Goal: Information Seeking & Learning: Learn about a topic

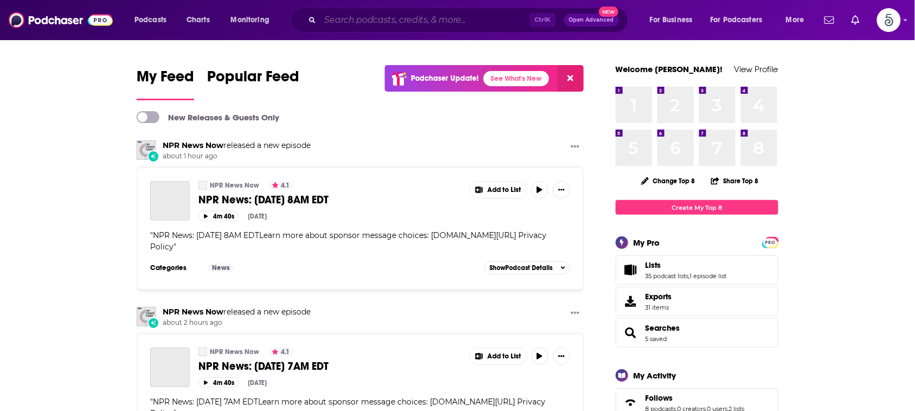
click at [432, 18] on input "Search podcasts, credits, & more..." at bounding box center [425, 19] width 210 height 17
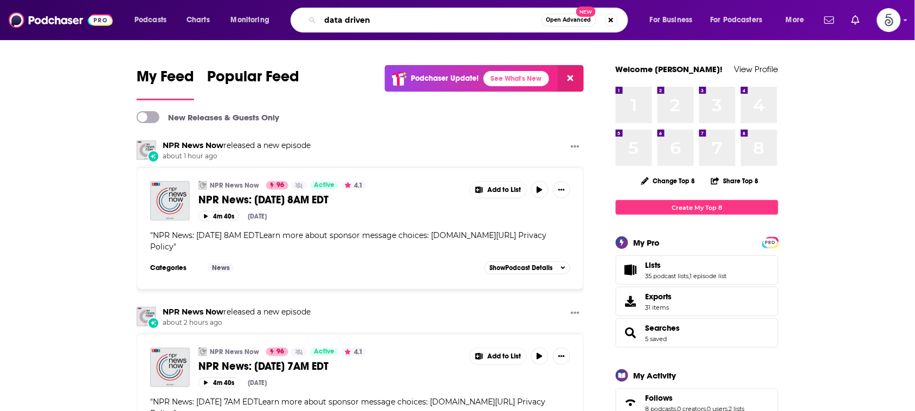
type input "data driven"
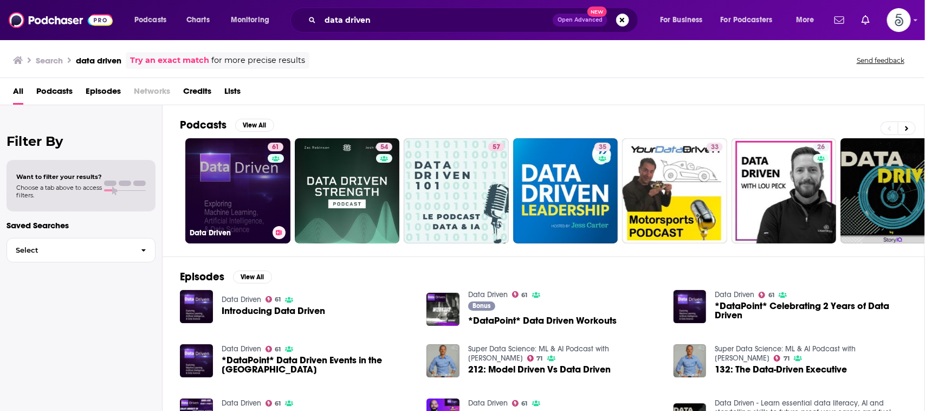
click at [237, 173] on link "61 Data Driven" at bounding box center [237, 190] width 105 height 105
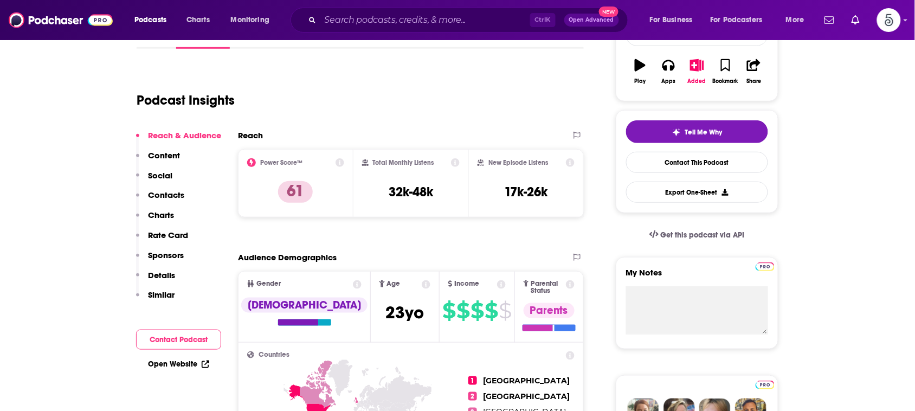
scroll to position [193, 0]
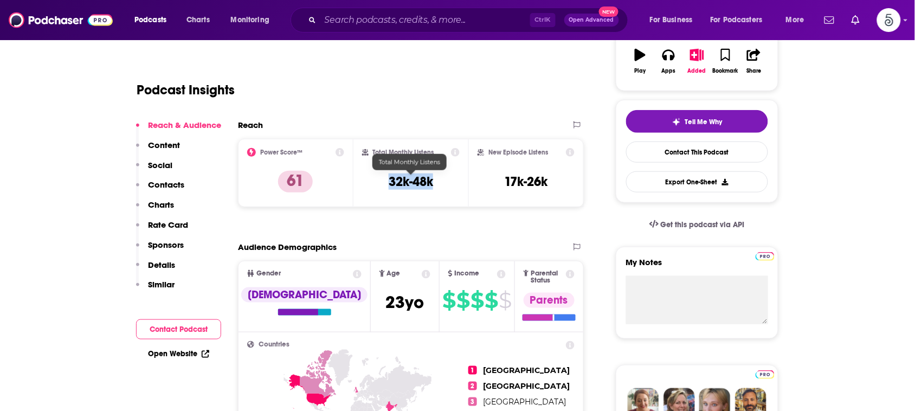
drag, startPoint x: 444, startPoint y: 182, endPoint x: 389, endPoint y: 183, distance: 55.8
click at [389, 183] on div "Total Monthly Listens 32k-48k" at bounding box center [411, 173] width 98 height 50
copy h3 "32k-48k"
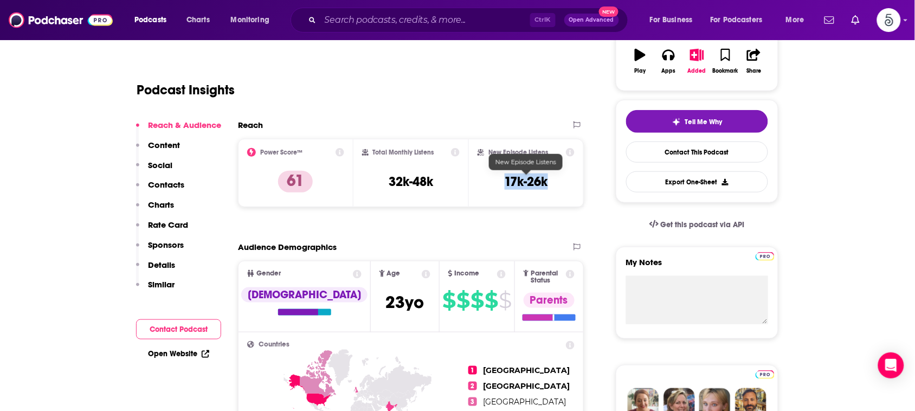
drag, startPoint x: 549, startPoint y: 180, endPoint x: 505, endPoint y: 180, distance: 43.9
click at [505, 180] on div "New Episode Listens 17k-26k" at bounding box center [526, 173] width 97 height 50
copy h3 "17k-26k"
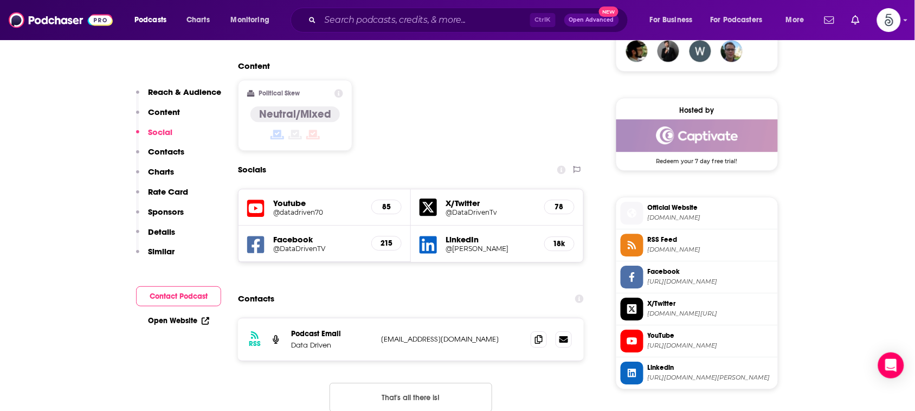
scroll to position [863, 0]
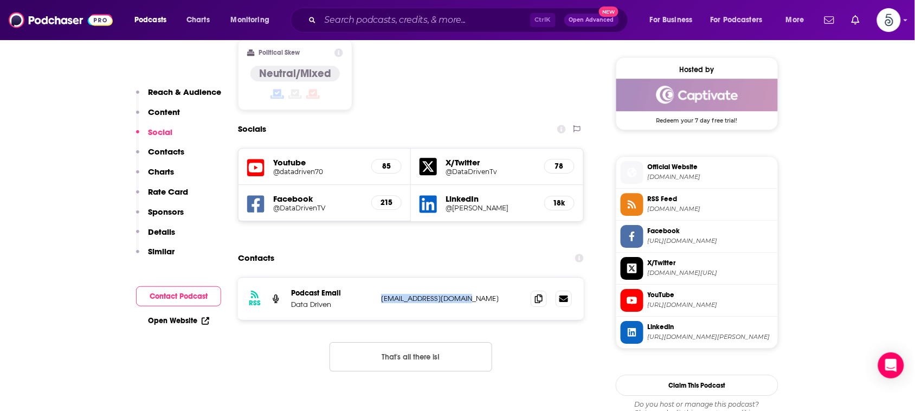
drag, startPoint x: 482, startPoint y: 261, endPoint x: 379, endPoint y: 264, distance: 103.0
click at [379, 278] on div "RSS Podcast Email Data Driven [EMAIL_ADDRESS][DOMAIN_NAME] [PERSON_NAME][EMAIL_…" at bounding box center [411, 299] width 346 height 42
copy p "[EMAIL_ADDRESS][DOMAIN_NAME]"
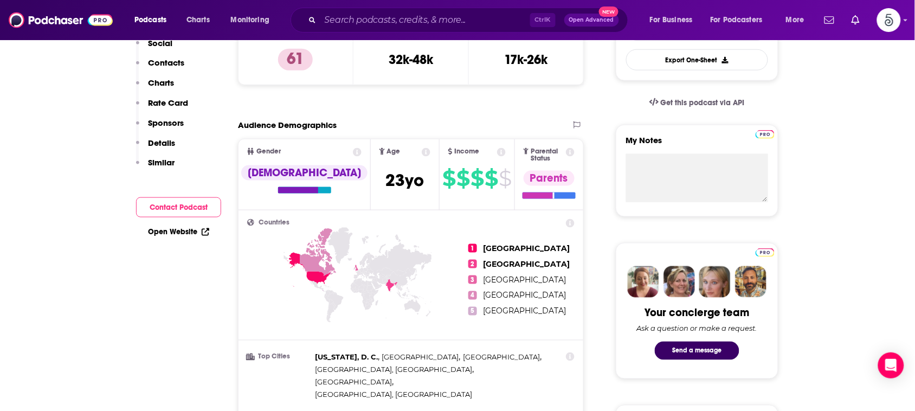
scroll to position [0, 0]
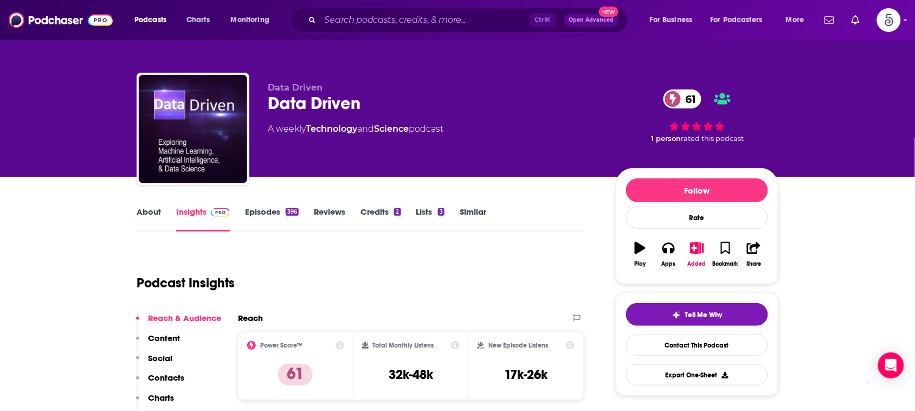
click at [145, 210] on link "About" at bounding box center [149, 219] width 24 height 25
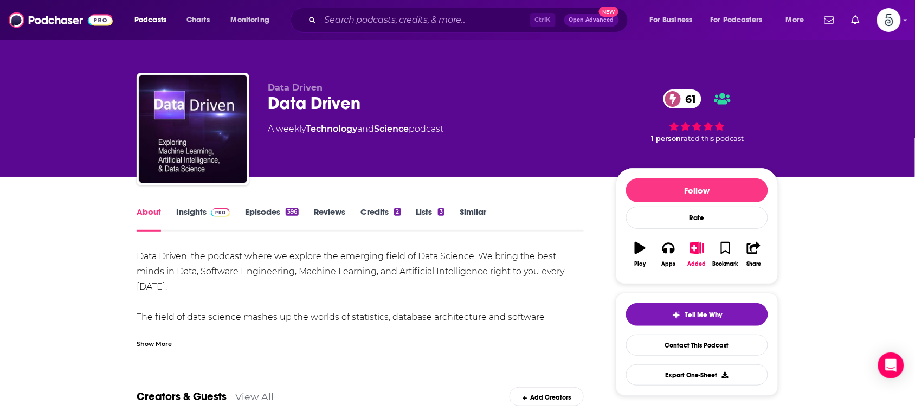
click at [160, 344] on div "Show More" at bounding box center [154, 343] width 35 height 10
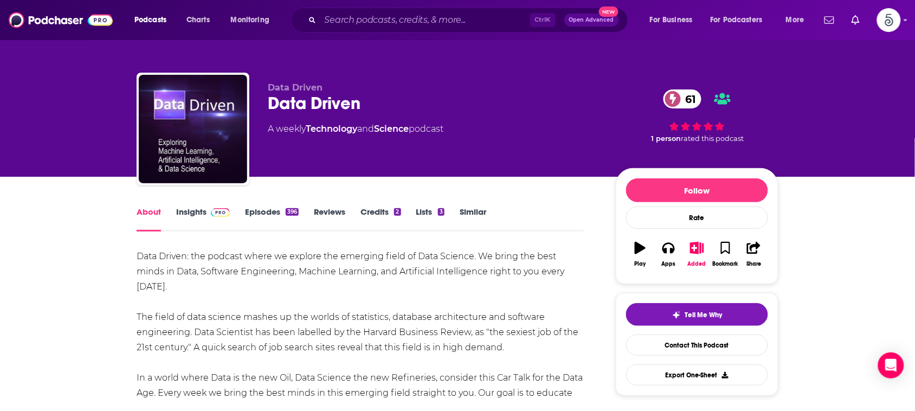
click at [160, 344] on div "Data Driven: the podcast where we explore the emerging field of Data Science. W…" at bounding box center [360, 332] width 447 height 167
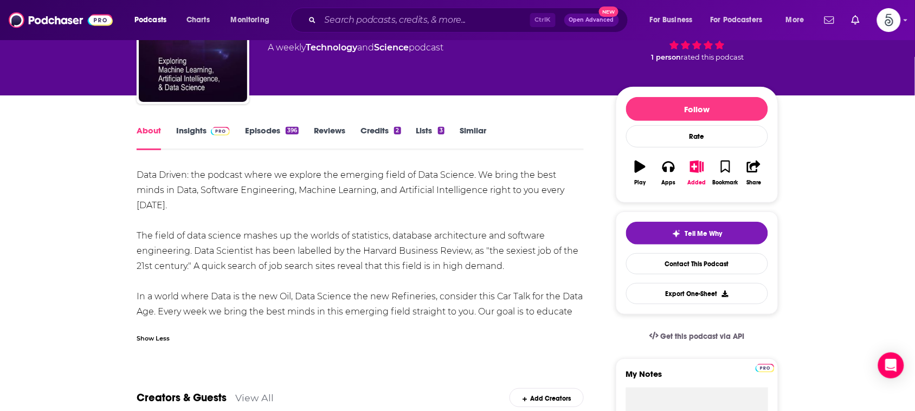
scroll to position [108, 0]
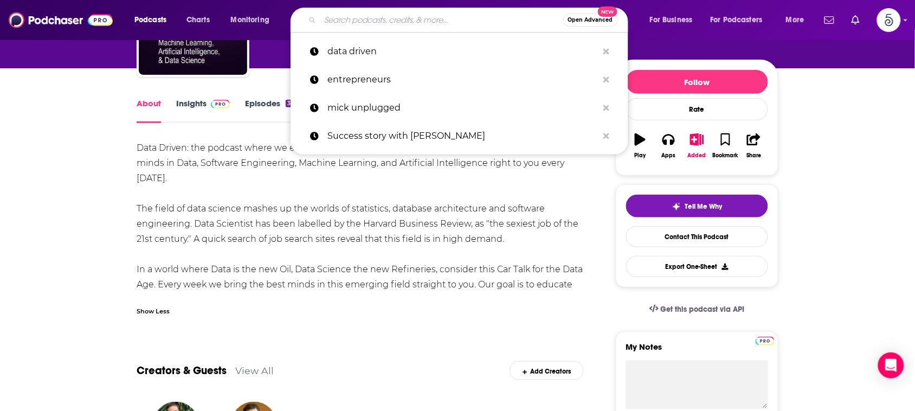
click at [504, 17] on input "Search podcasts, credits, & more..." at bounding box center [441, 19] width 243 height 17
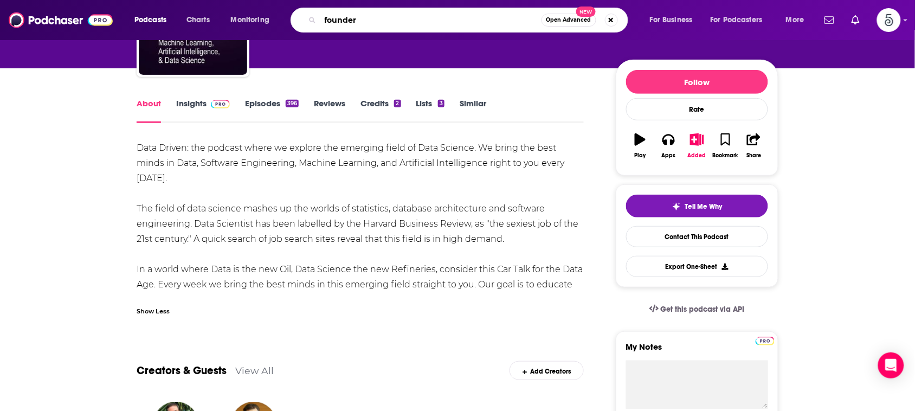
type input "founders"
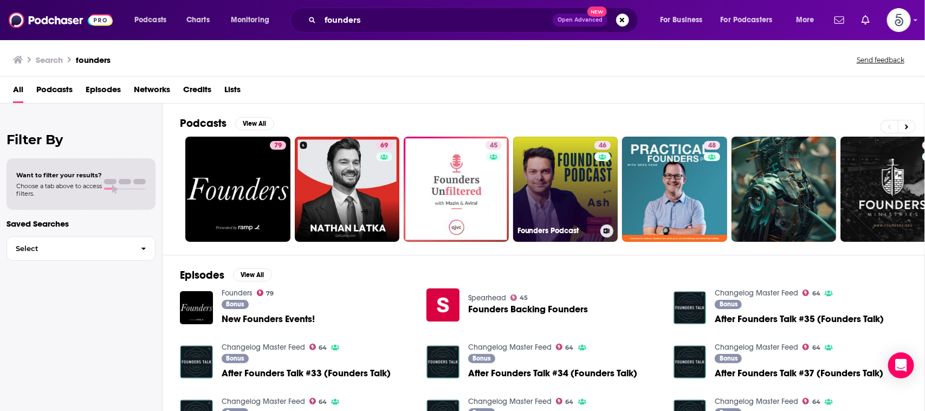
click at [561, 170] on link "46 Founders Podcast" at bounding box center [565, 189] width 105 height 105
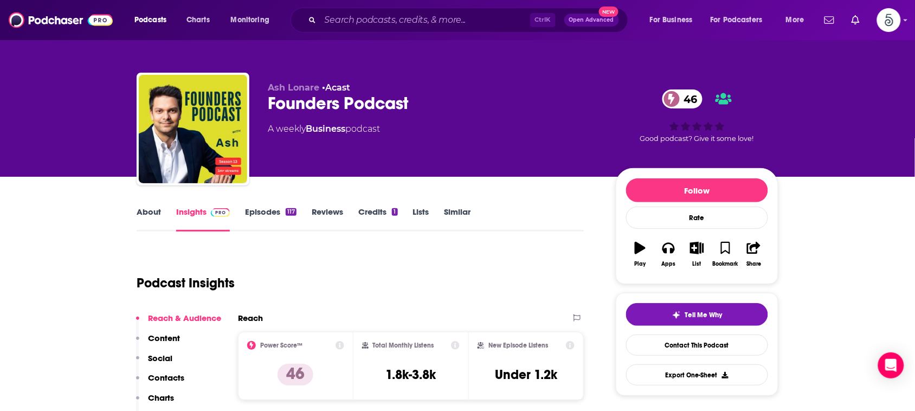
click at [151, 210] on link "About" at bounding box center [149, 219] width 24 height 25
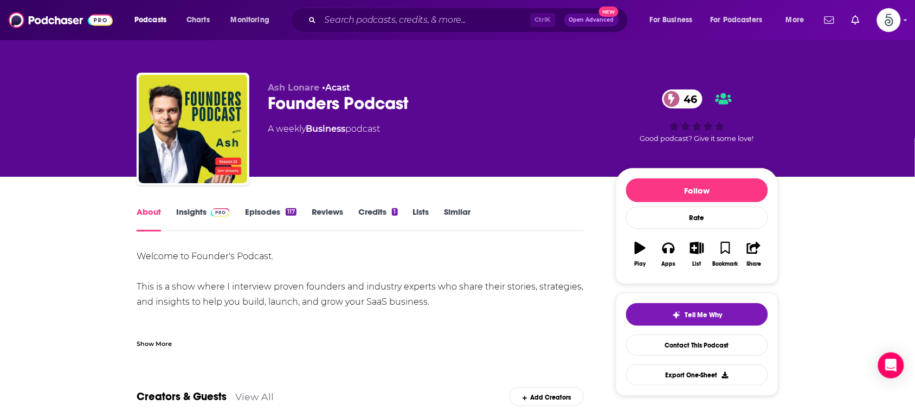
click at [163, 339] on div "Show More" at bounding box center [154, 343] width 35 height 10
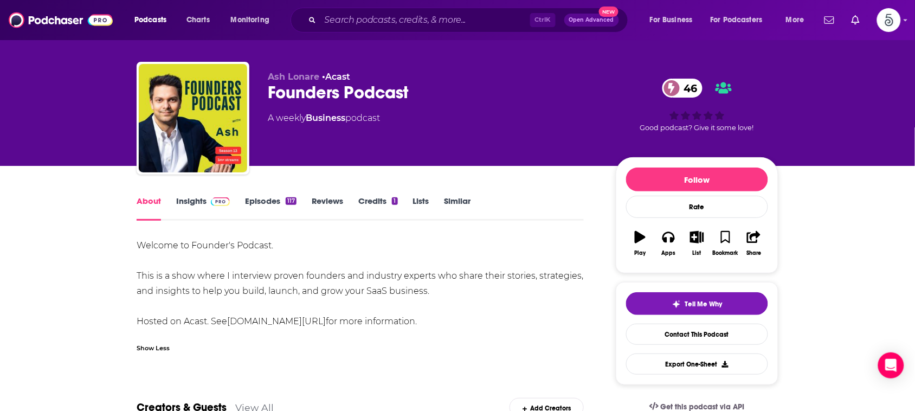
scroll to position [30, 0]
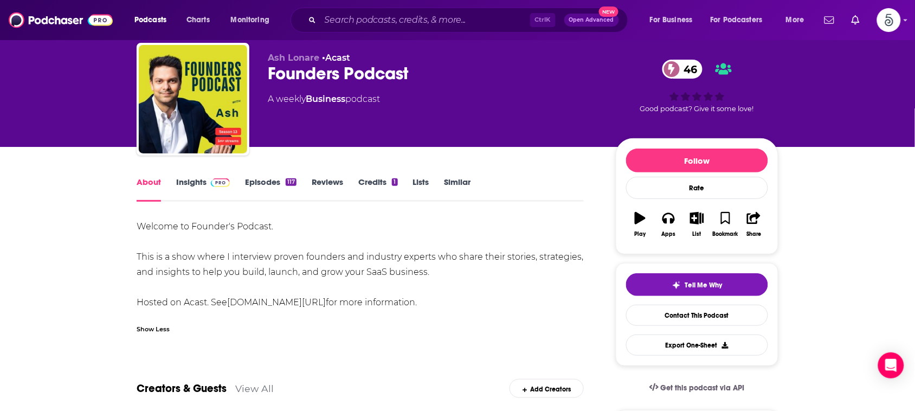
click at [196, 177] on link "Insights" at bounding box center [203, 189] width 54 height 25
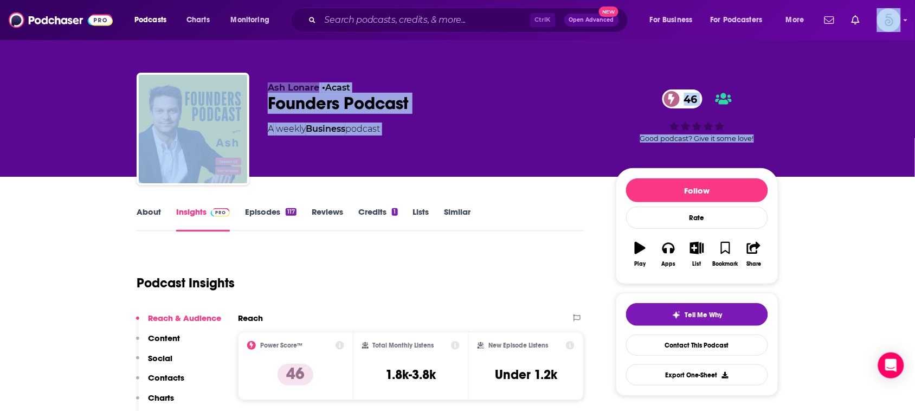
drag, startPoint x: 914, startPoint y: 37, endPoint x: 920, endPoint y: 62, distance: 26.0
click at [914, 62] on html "Podcasts Charts Monitoring Ctrl K Open Advanced New For Business For Podcasters…" at bounding box center [457, 205] width 915 height 411
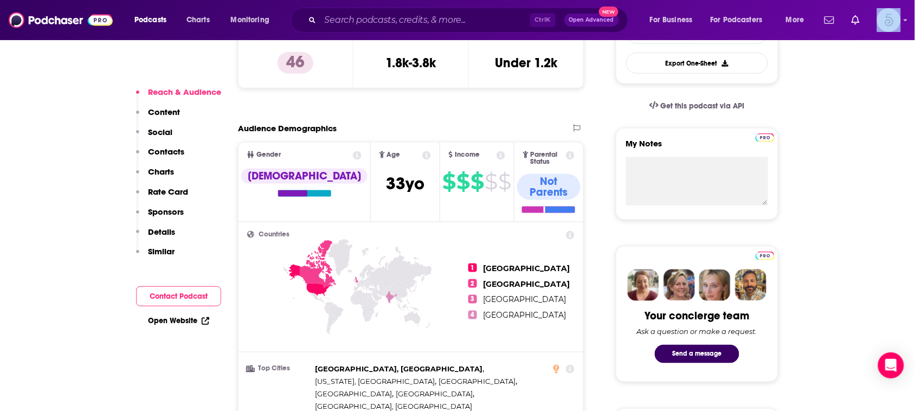
scroll to position [304, 0]
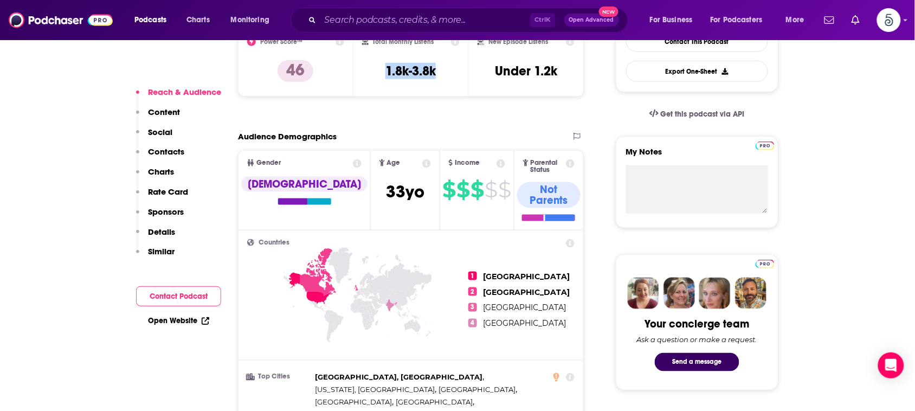
drag, startPoint x: 449, startPoint y: 68, endPoint x: 379, endPoint y: 73, distance: 69.5
click at [379, 73] on div "Total Monthly Listens 1.8k-3.8k" at bounding box center [411, 62] width 98 height 50
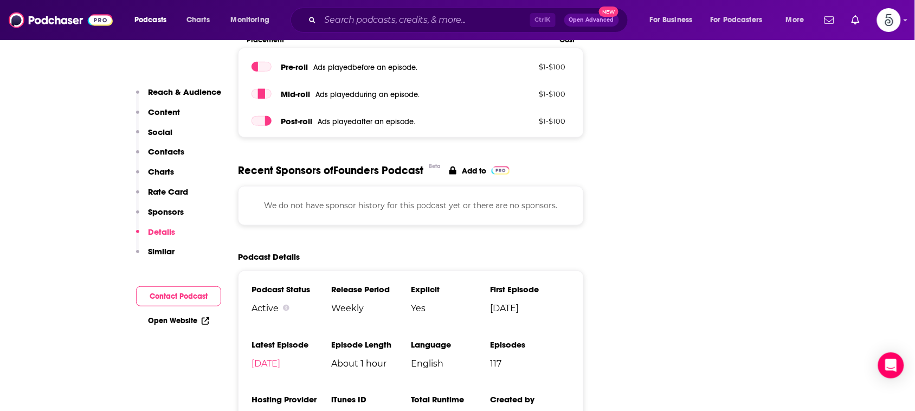
scroll to position [1507, 0]
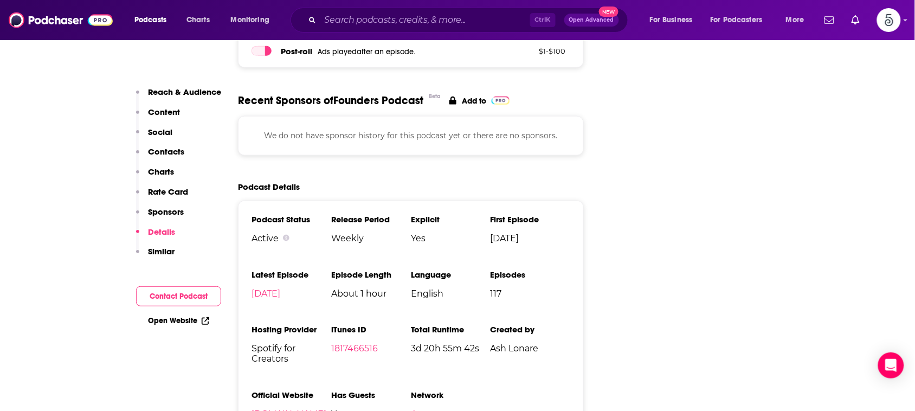
click at [294, 409] on link "[DOMAIN_NAME]" at bounding box center [288, 414] width 75 height 10
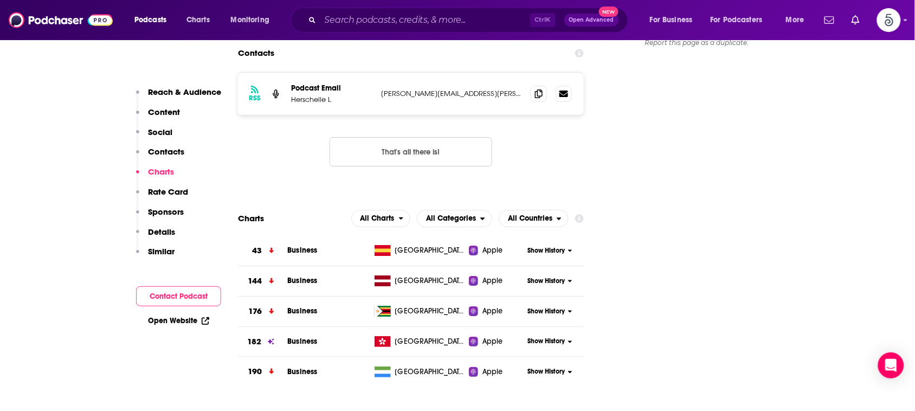
scroll to position [840, 0]
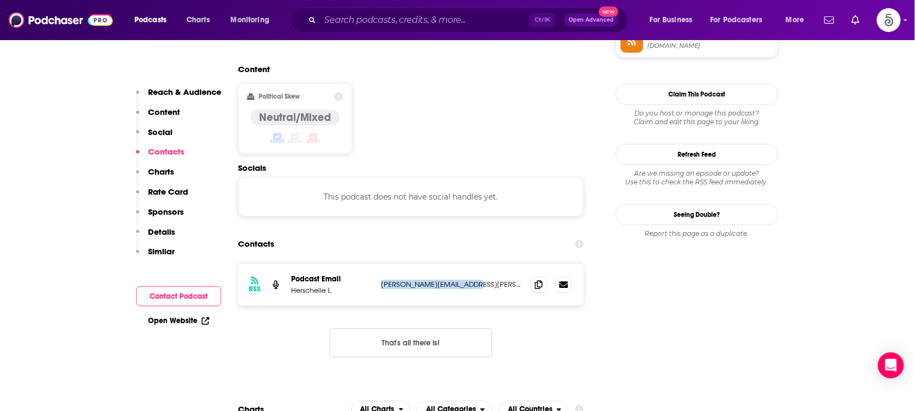
drag, startPoint x: 475, startPoint y: 239, endPoint x: 374, endPoint y: 250, distance: 102.0
click at [374, 263] on div "RSS Podcast Email Herschelle L [PERSON_NAME][EMAIL_ADDRESS][PERSON_NAME][DOMAIN…" at bounding box center [411, 284] width 346 height 42
copy div "[PERSON_NAME][EMAIL_ADDRESS][PERSON_NAME][DOMAIN_NAME]"
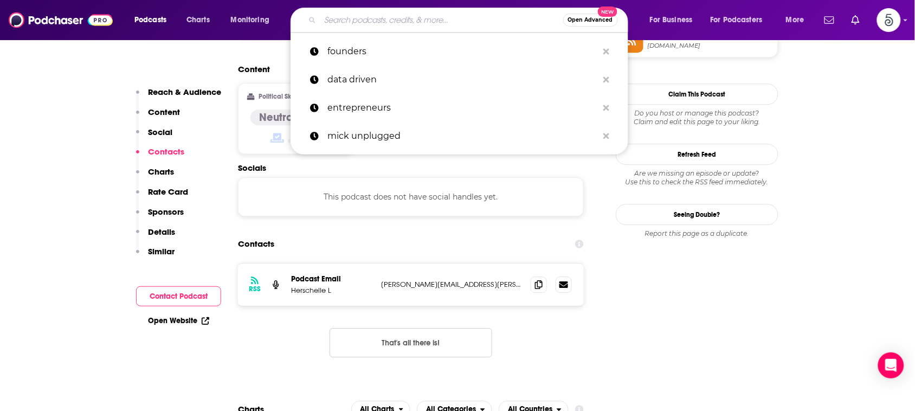
click at [469, 15] on input "Search podcasts, credits, & more..." at bounding box center [441, 19] width 243 height 17
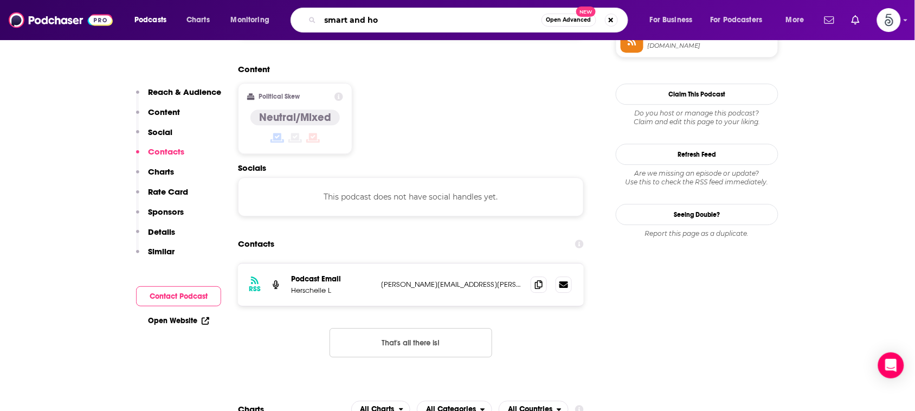
type input "smart and hot"
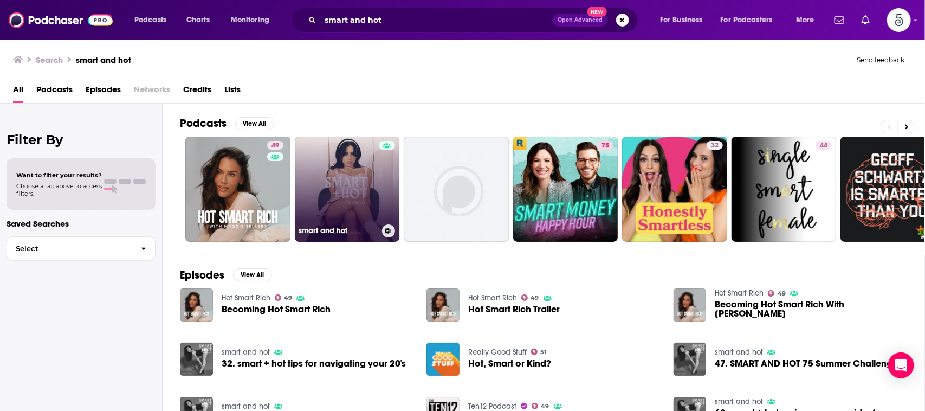
click at [359, 175] on link "smart and hot" at bounding box center [347, 189] width 105 height 105
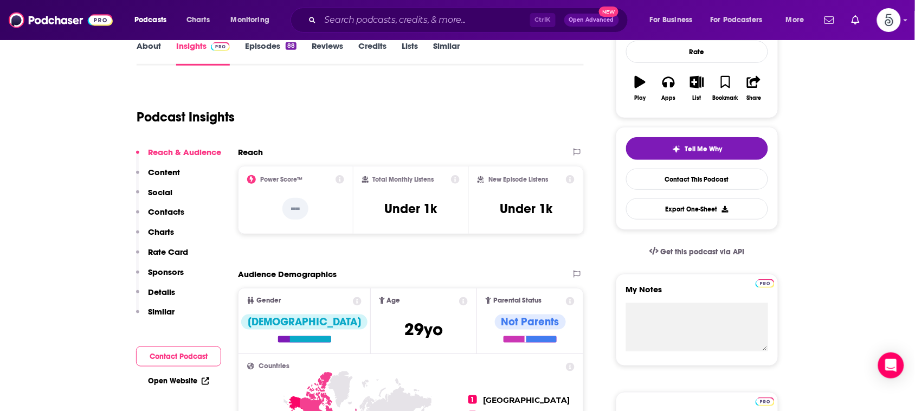
scroll to position [86, 0]
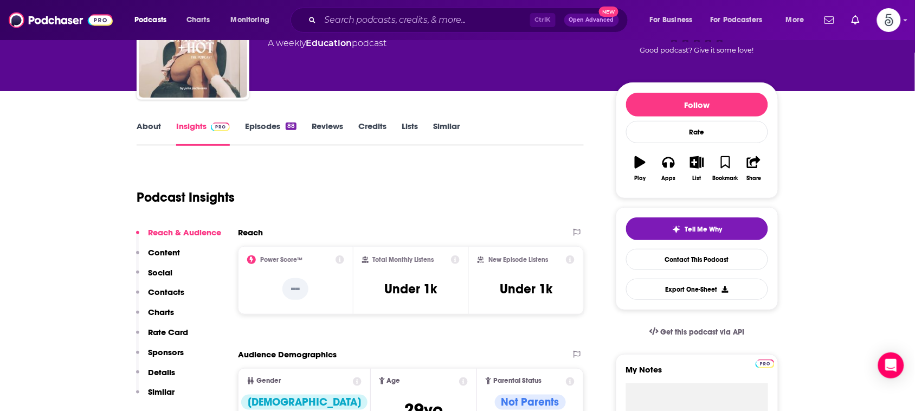
click at [142, 123] on link "About" at bounding box center [149, 133] width 24 height 25
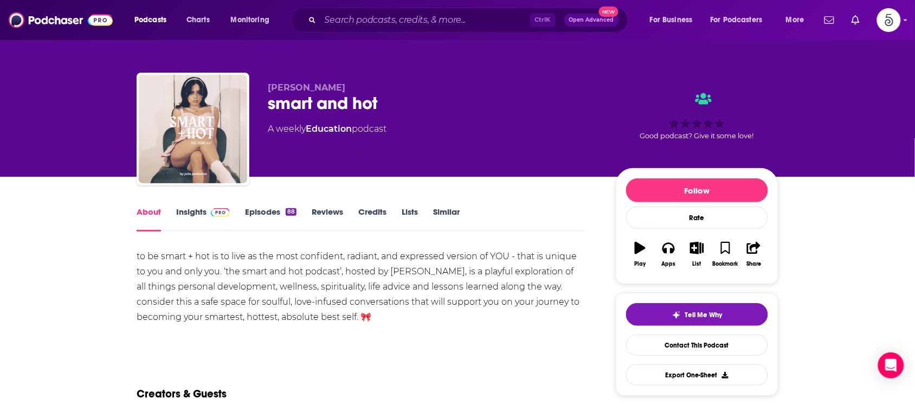
click at [190, 215] on link "Insights" at bounding box center [203, 219] width 54 height 25
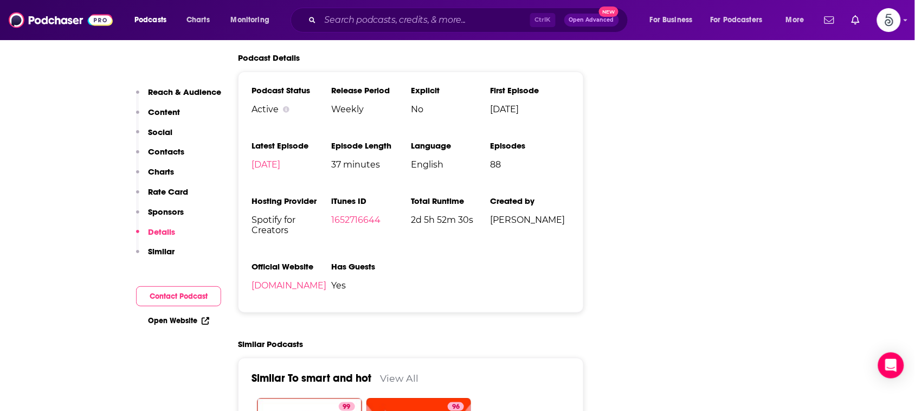
scroll to position [1436, 0]
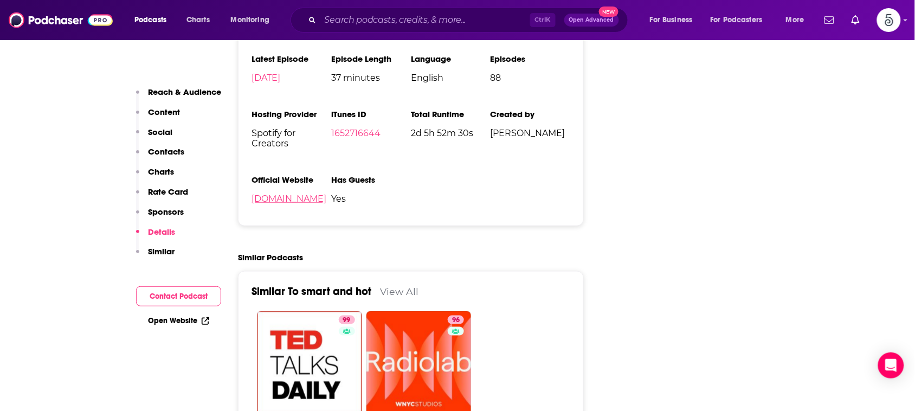
click at [281, 204] on link "[DOMAIN_NAME]" at bounding box center [288, 198] width 75 height 10
